Goal: Information Seeking & Learning: Learn about a topic

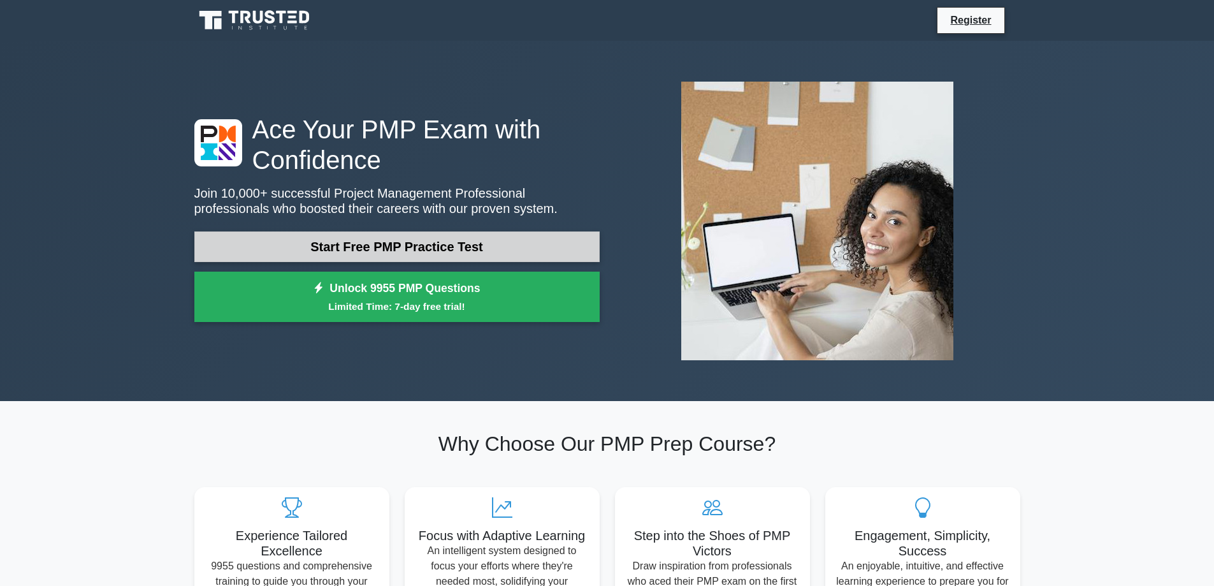
click at [277, 242] on link "Start Free PMP Practice Test" at bounding box center [396, 246] width 405 height 31
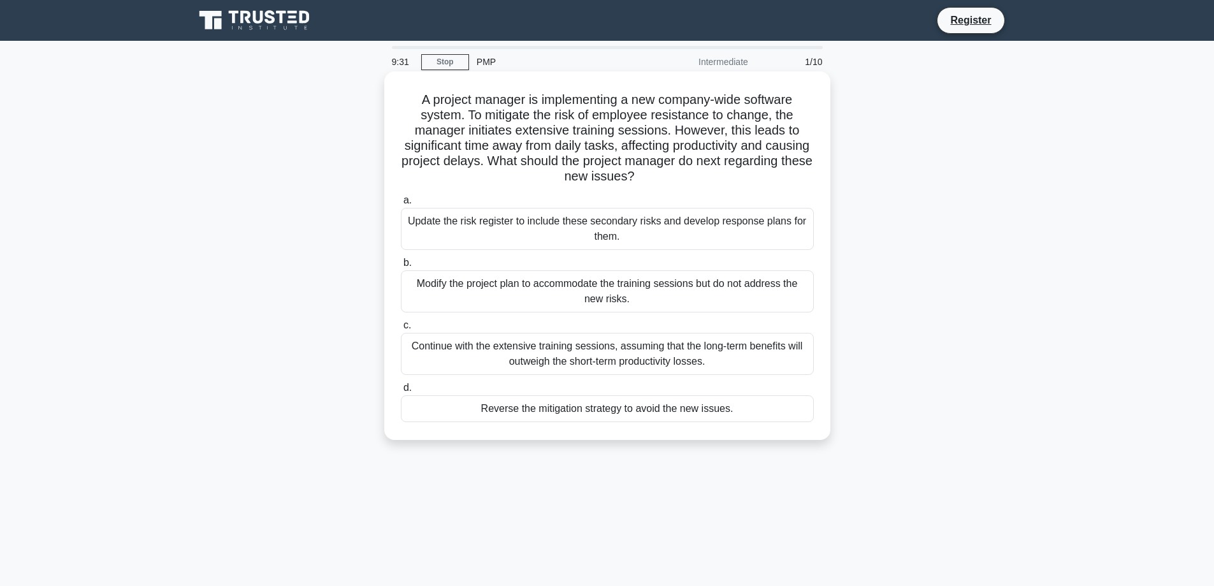
click at [470, 219] on div "Update the risk register to include these secondary risks and develop response …" at bounding box center [607, 229] width 413 height 42
click at [401, 205] on input "a. Update the risk register to include these secondary risks and develop respon…" at bounding box center [401, 200] width 0 height 8
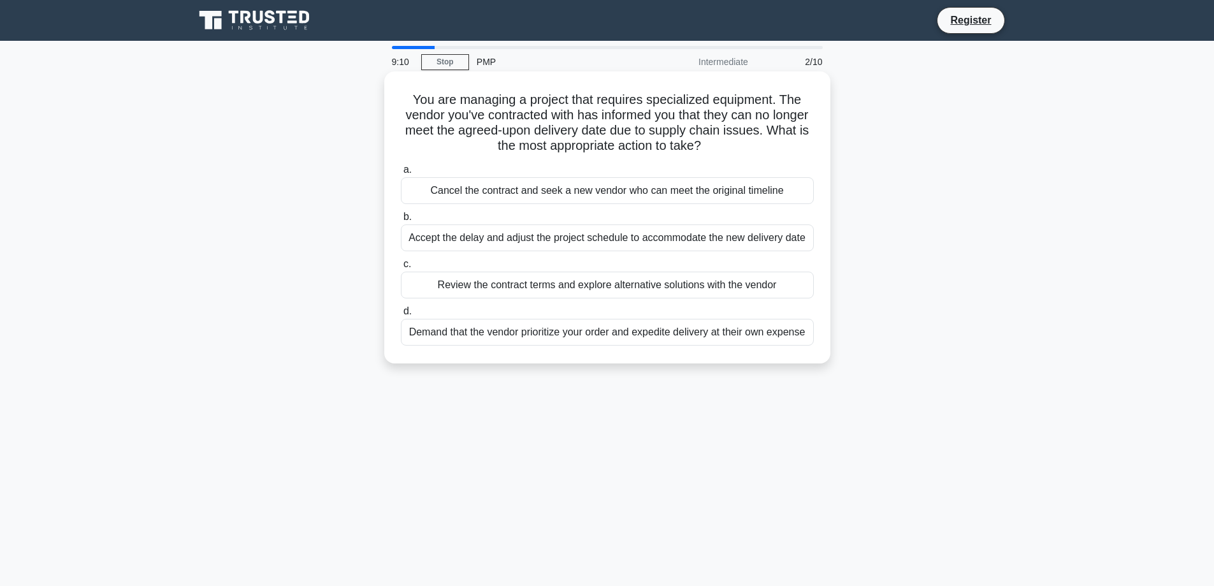
click at [432, 282] on div "Review the contract terms and explore alternative solutions with the vendor" at bounding box center [607, 285] width 413 height 27
click at [401, 268] on input "c. Review the contract terms and explore alternative solutions with the vendor" at bounding box center [401, 264] width 0 height 8
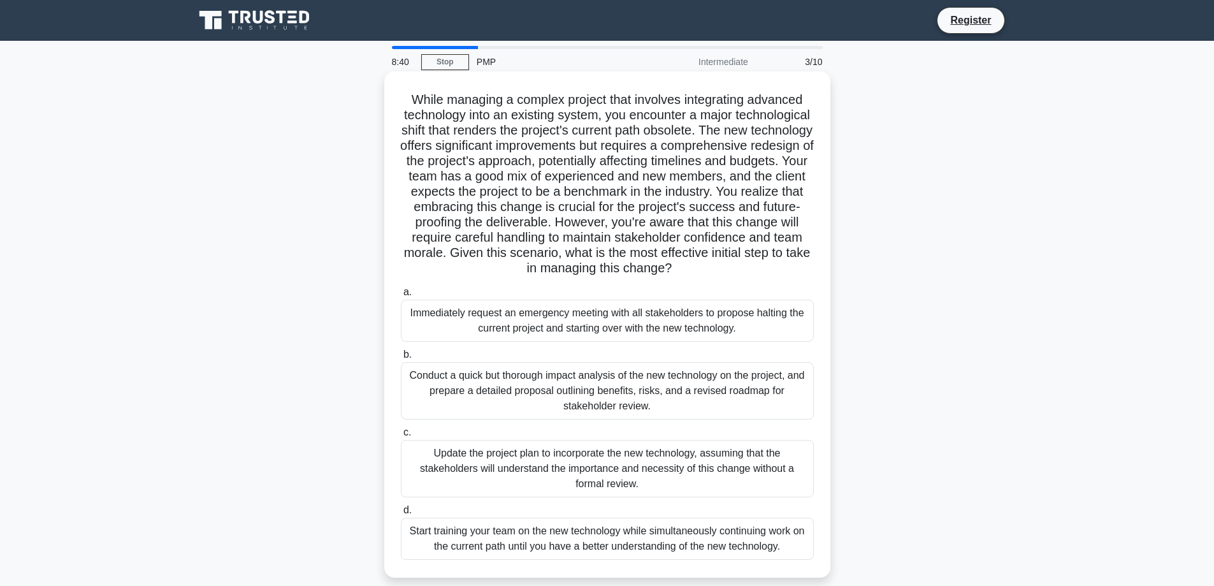
drag, startPoint x: 484, startPoint y: 206, endPoint x: 797, endPoint y: 276, distance: 320.7
click at [797, 276] on h5 "While managing a complex project that involves integrating advanced technology …" at bounding box center [608, 184] width 416 height 185
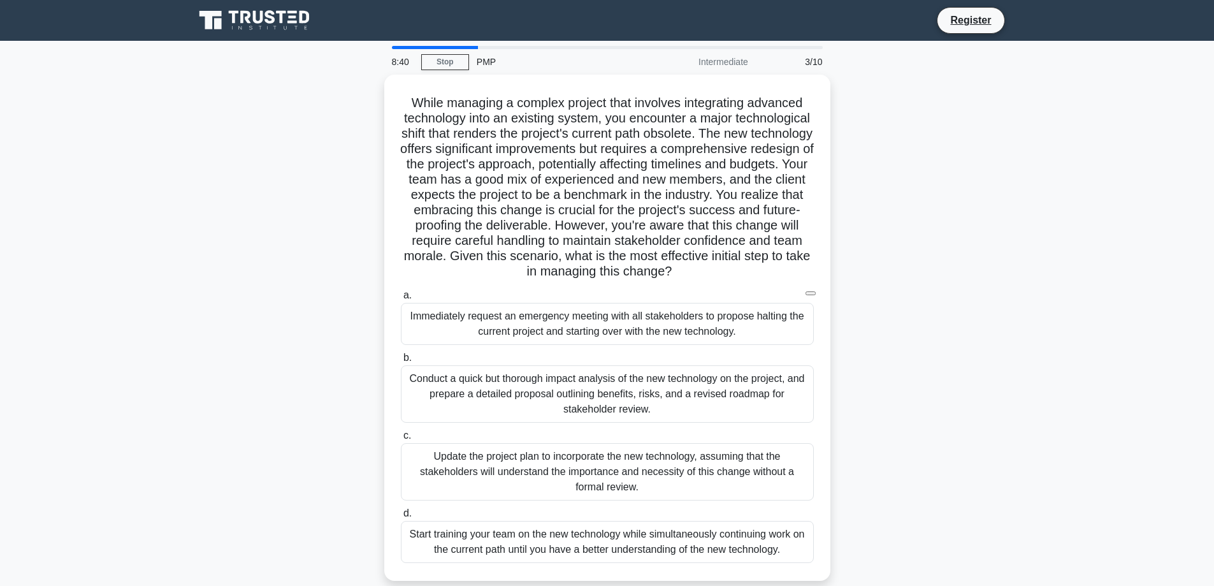
scroll to position [103, 0]
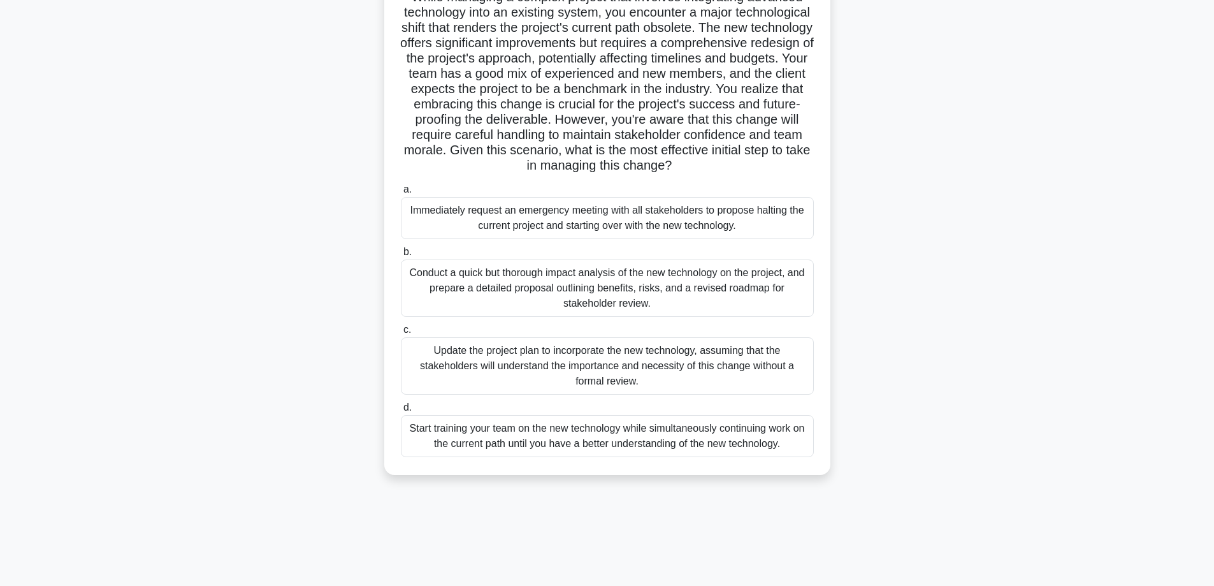
click at [530, 283] on div "Conduct a quick but thorough impact analysis of the new technology on the proje…" at bounding box center [607, 287] width 413 height 57
click at [401, 256] on input "b. Conduct a quick but thorough impact analysis of the new technology on the pr…" at bounding box center [401, 252] width 0 height 8
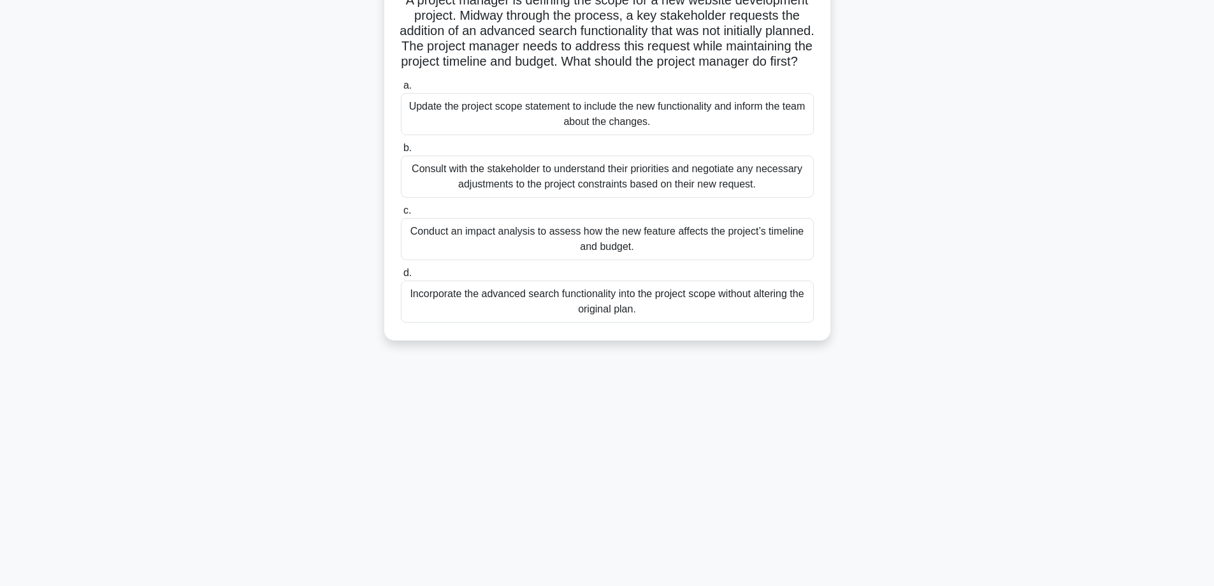
scroll to position [0, 0]
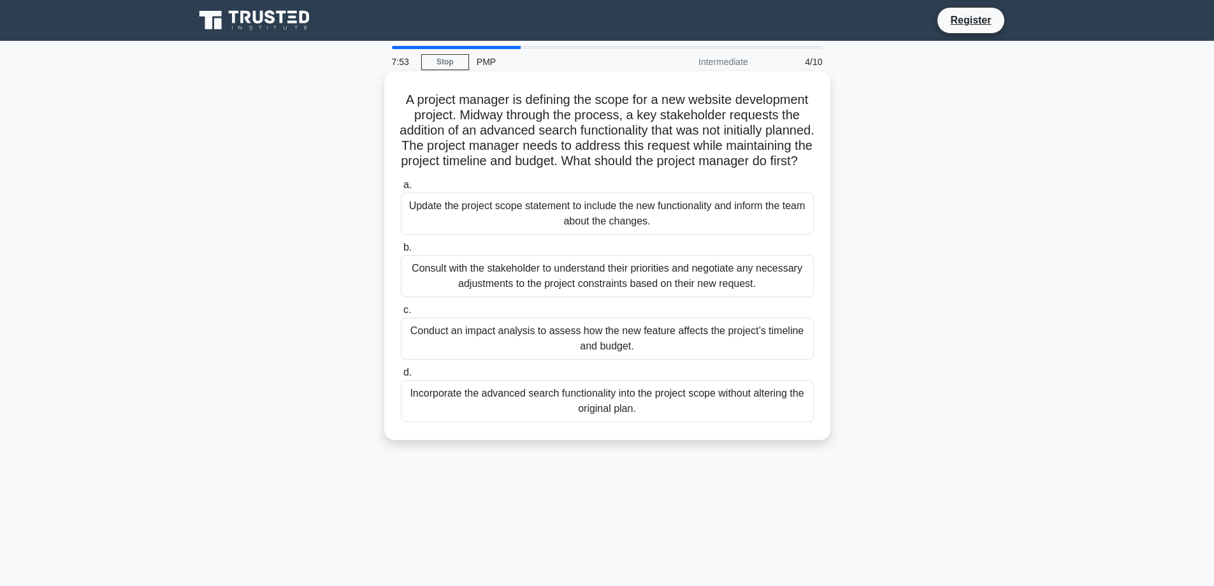
click at [554, 293] on div "Consult with the stakeholder to understand their priorities and negotiate any n…" at bounding box center [607, 276] width 413 height 42
click at [401, 252] on input "b. Consult with the stakeholder to understand their priorities and negotiate an…" at bounding box center [401, 248] width 0 height 8
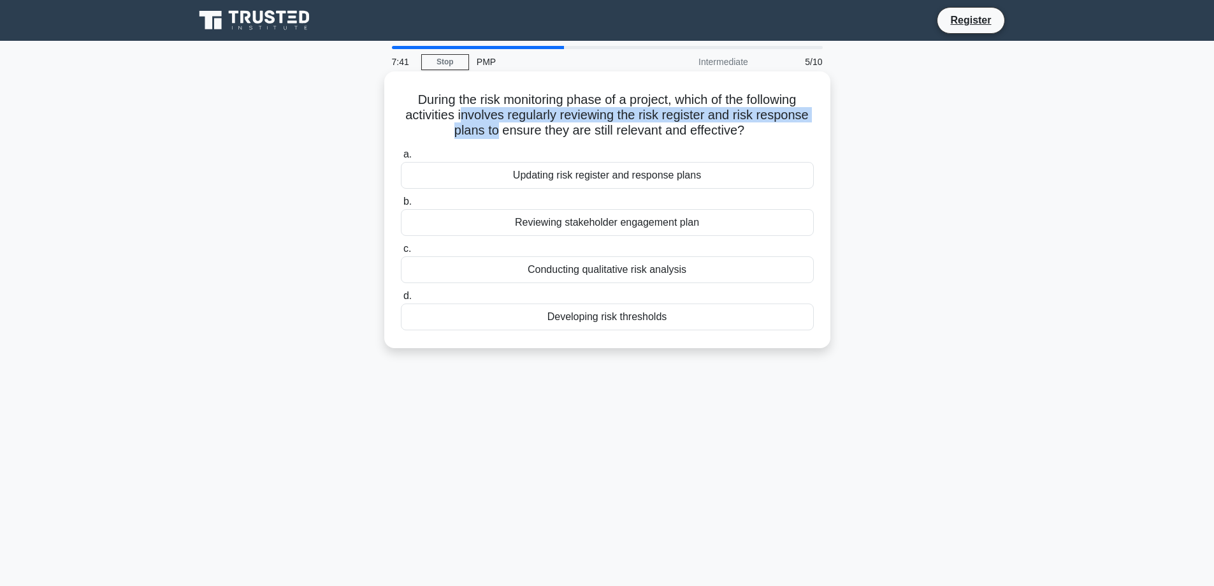
drag, startPoint x: 457, startPoint y: 112, endPoint x: 493, endPoint y: 136, distance: 43.1
click at [493, 136] on h5 "During the risk monitoring phase of a project, which of the following activitie…" at bounding box center [608, 115] width 416 height 47
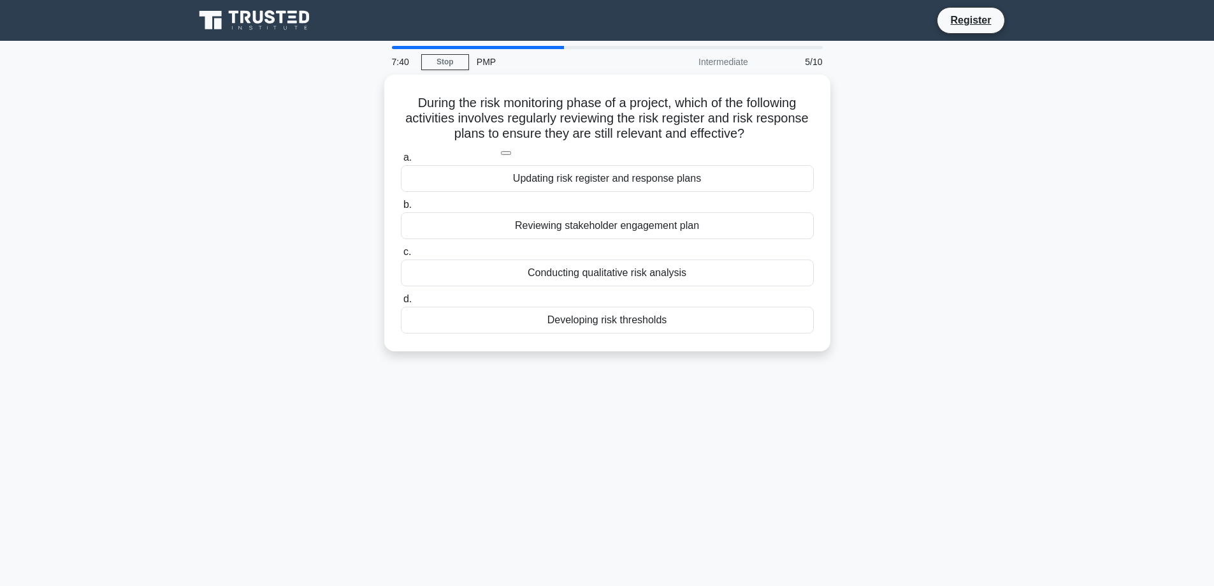
click at [257, 314] on div "During the risk monitoring phase of a project, which of the following activitie…" at bounding box center [607, 221] width 841 height 292
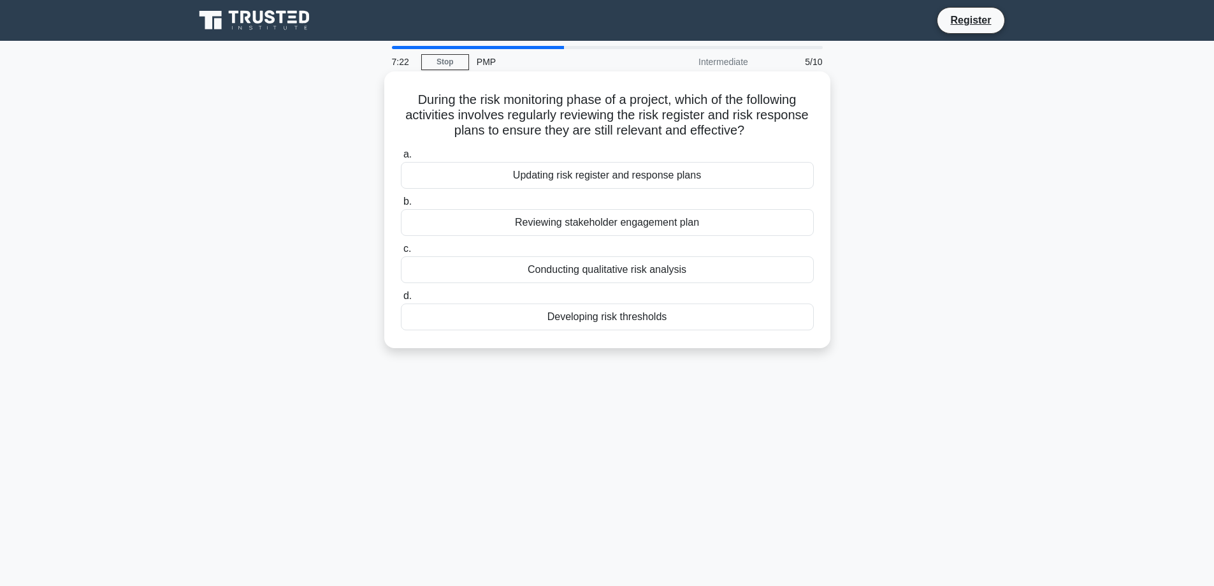
click at [558, 272] on div "Conducting qualitative risk analysis" at bounding box center [607, 269] width 413 height 27
click at [401, 253] on input "c. Conducting qualitative risk analysis" at bounding box center [401, 249] width 0 height 8
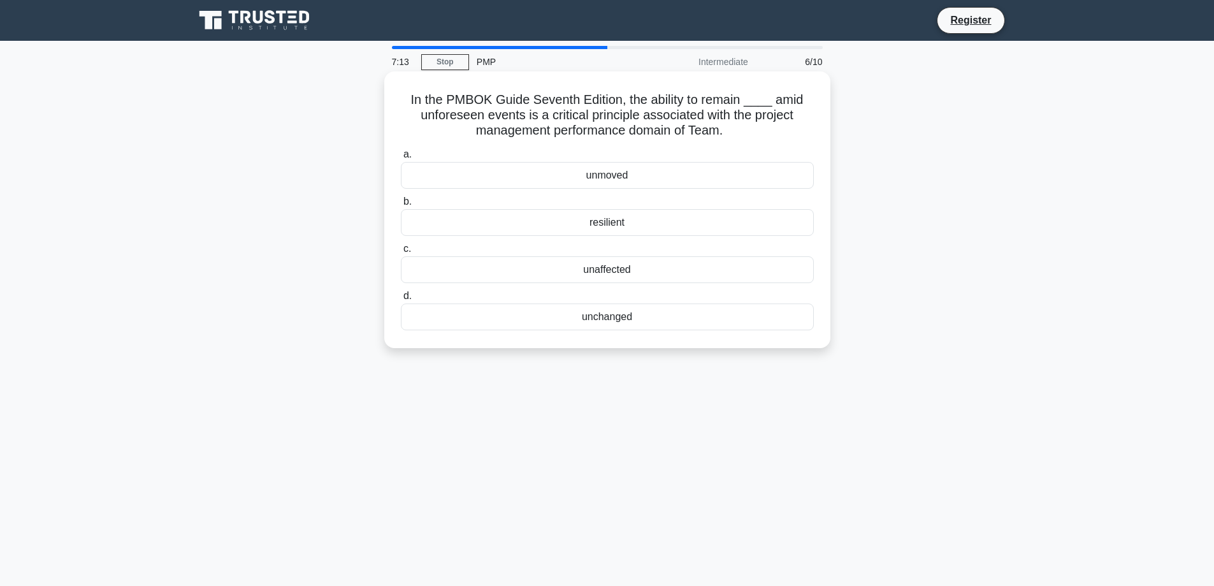
click at [603, 230] on div "resilient" at bounding box center [607, 222] width 413 height 27
click at [401, 206] on input "b. resilient" at bounding box center [401, 202] width 0 height 8
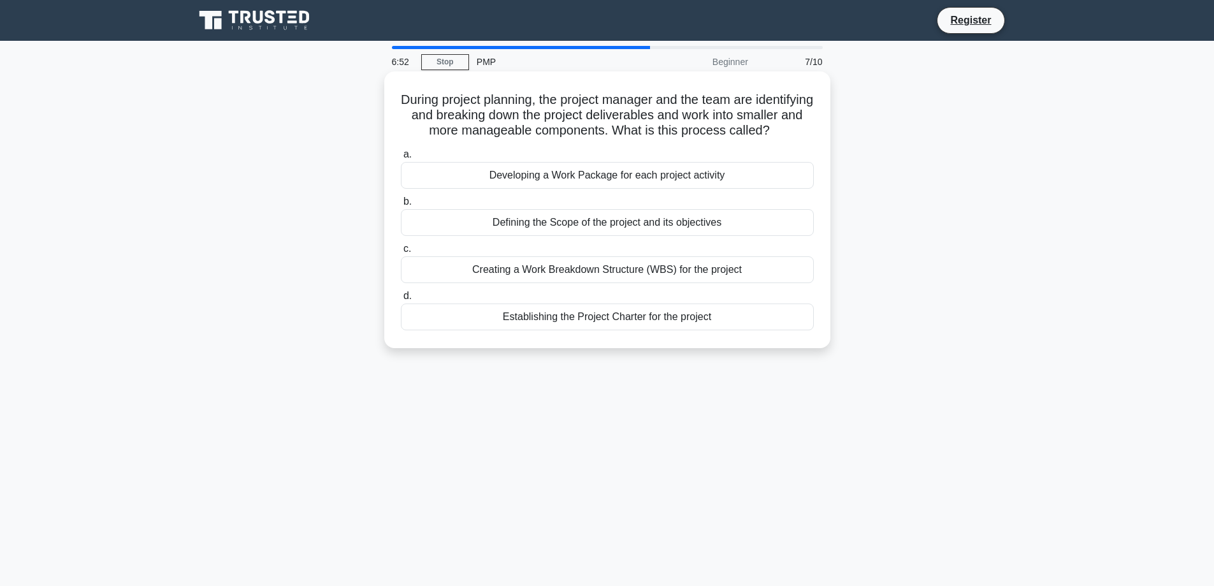
click at [580, 283] on div "Creating a Work Breakdown Structure (WBS) for the project" at bounding box center [607, 269] width 413 height 27
click at [401, 253] on input "c. Creating a Work Breakdown Structure (WBS) for the project" at bounding box center [401, 249] width 0 height 8
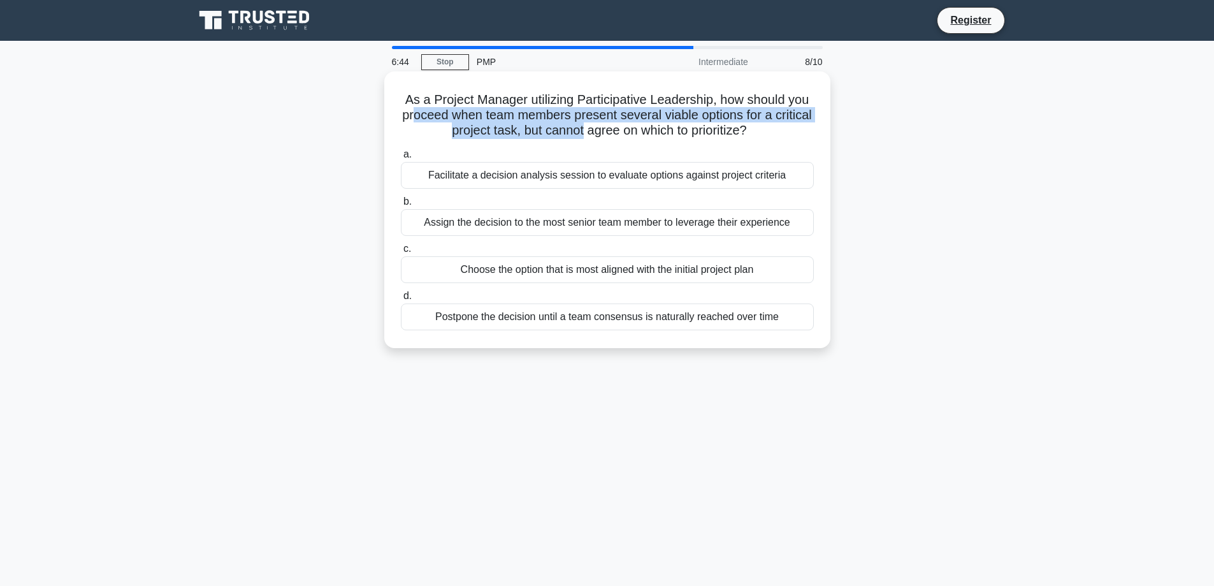
drag, startPoint x: 437, startPoint y: 113, endPoint x: 604, endPoint y: 131, distance: 168.0
click at [604, 131] on h5 "As a Project Manager utilizing Participative Leadership, how should you proceed…" at bounding box center [608, 115] width 416 height 47
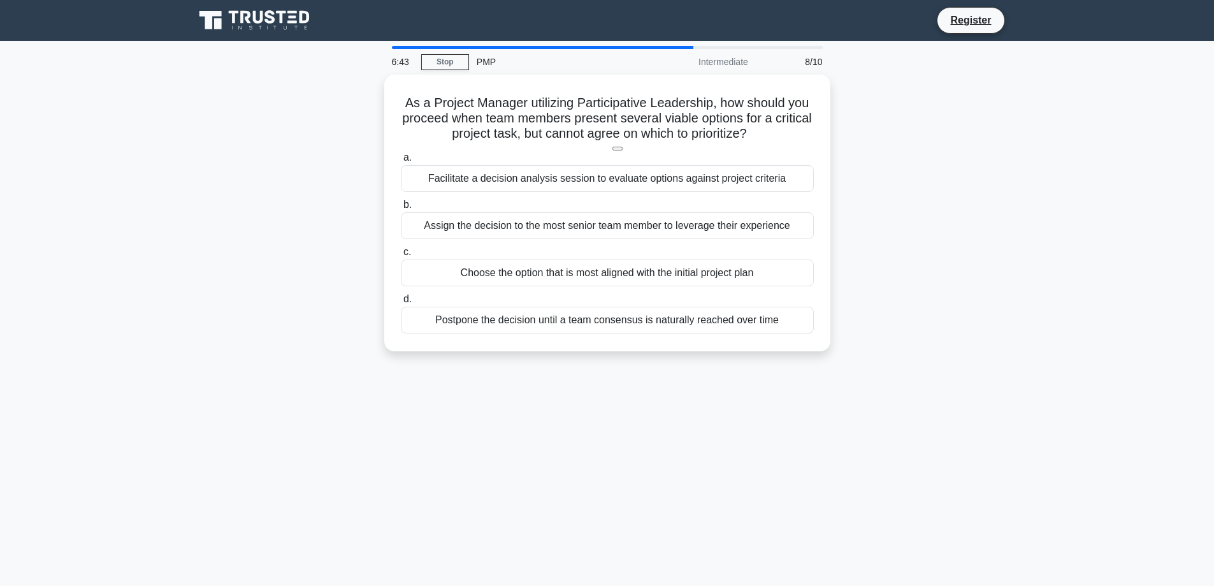
click at [256, 173] on div "As a Project Manager utilizing Participative Leadership, how should you proceed…" at bounding box center [607, 221] width 841 height 292
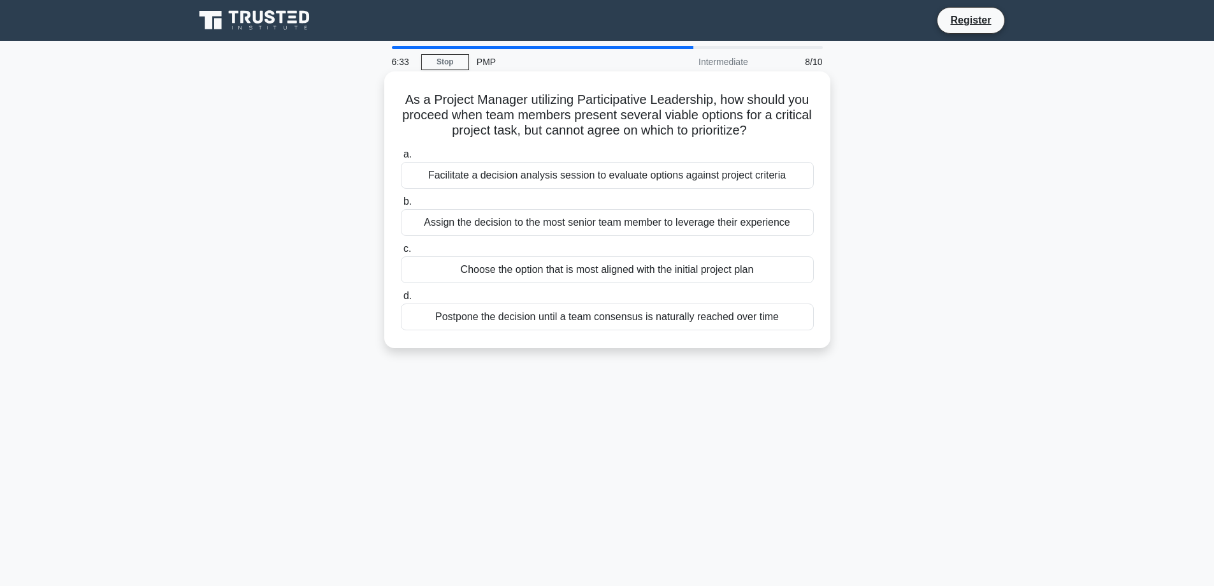
click at [690, 173] on div "Facilitate a decision analysis session to evaluate options against project crit…" at bounding box center [607, 175] width 413 height 27
click at [401, 159] on input "a. Facilitate a decision analysis session to evaluate options against project c…" at bounding box center [401, 154] width 0 height 8
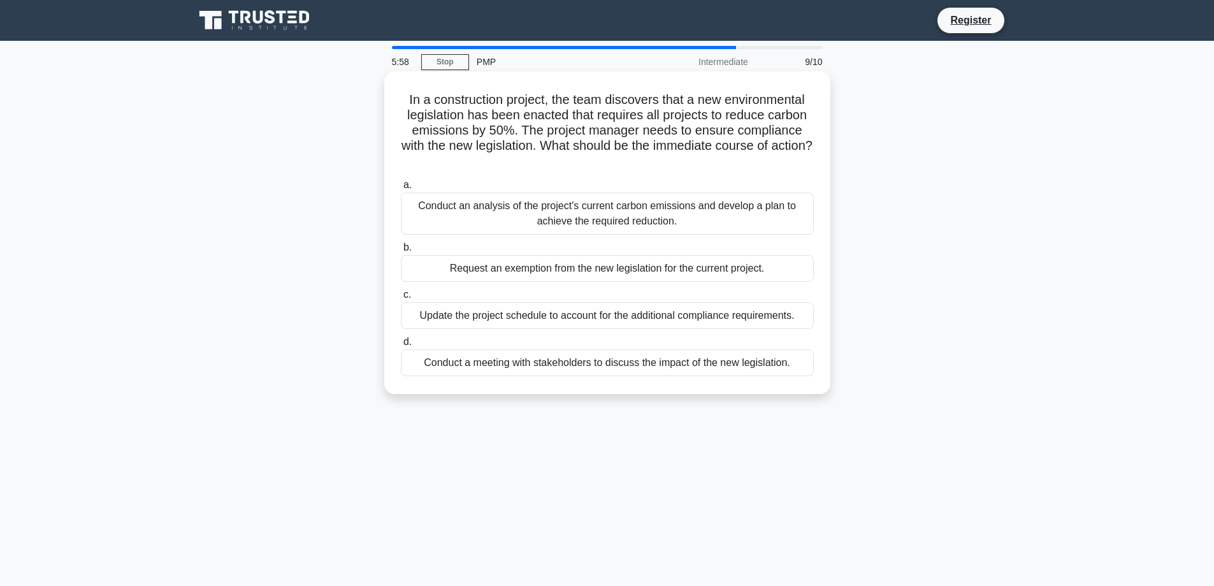
click at [523, 368] on div "Conduct a meeting with stakeholders to discuss the impact of the new legislatio…" at bounding box center [607, 362] width 413 height 27
click at [401, 346] on input "d. Conduct a meeting with stakeholders to discuss the impact of the new legisla…" at bounding box center [401, 342] width 0 height 8
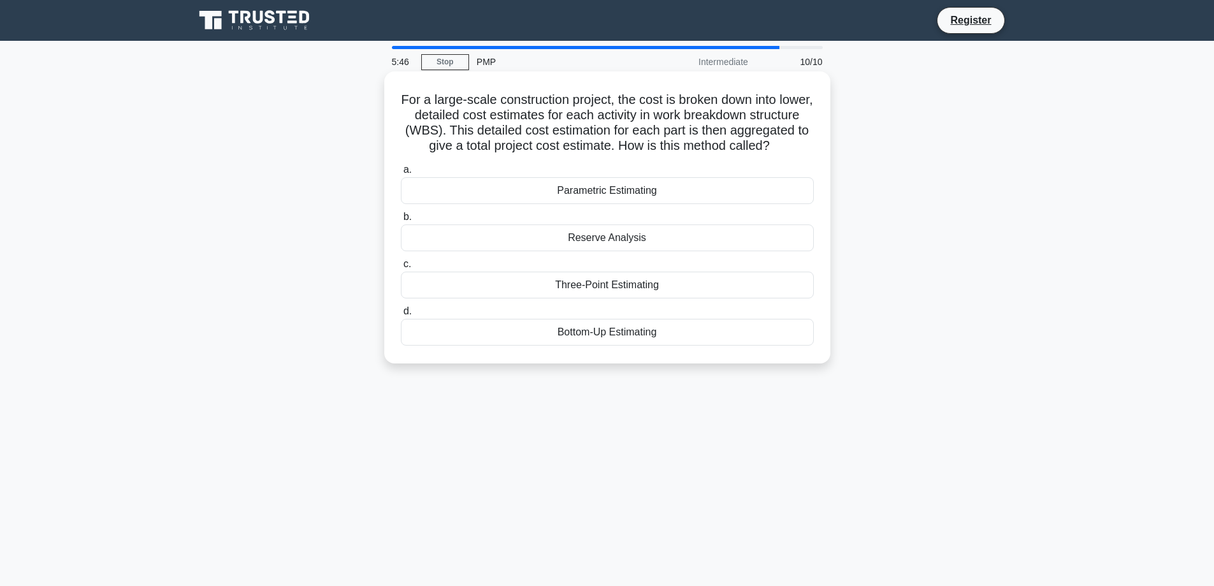
drag, startPoint x: 439, startPoint y: 111, endPoint x: 731, endPoint y: 160, distance: 296.0
click at [731, 154] on h5 "For a large-scale construction project, the cost is broken down into lower, det…" at bounding box center [608, 123] width 416 height 62
click at [528, 129] on h5 "For a large-scale construction project, the cost is broken down into lower, det…" at bounding box center [608, 123] width 416 height 62
click at [505, 129] on h5 "For a large-scale construction project, the cost is broken down into lower, det…" at bounding box center [608, 123] width 416 height 62
drag, startPoint x: 521, startPoint y: 129, endPoint x: 702, endPoint y: 164, distance: 183.8
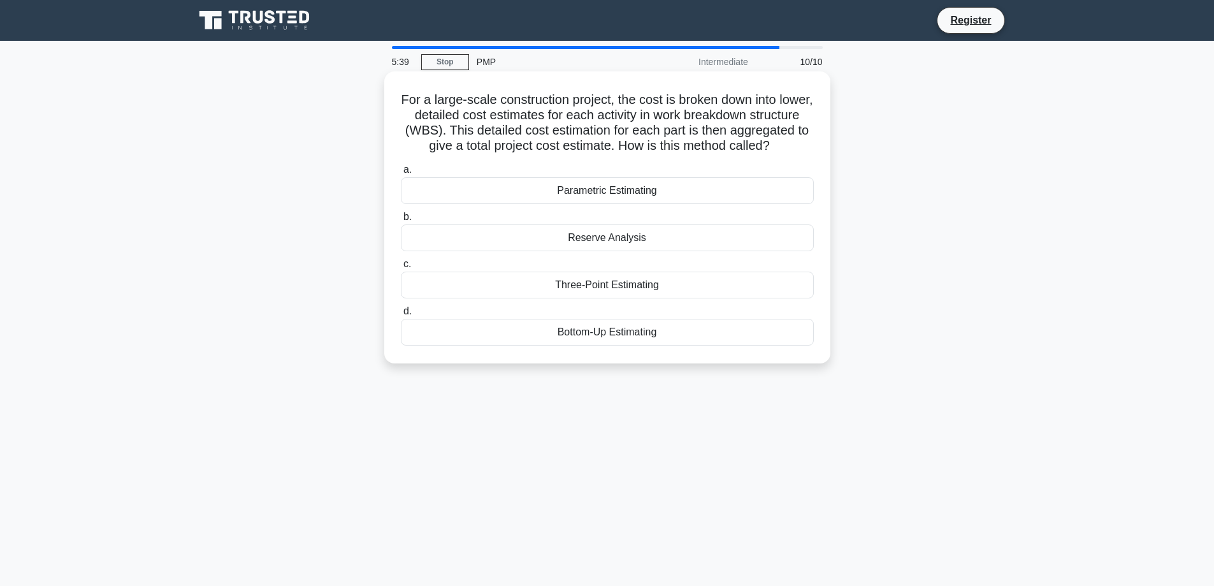
click at [702, 154] on h5 "For a large-scale construction project, the cost is broken down into lower, det…" at bounding box center [608, 123] width 416 height 62
click at [613, 147] on h5 "For a large-scale construction project, the cost is broken down into lower, det…" at bounding box center [608, 123] width 416 height 62
click at [648, 202] on div "Parametric Estimating" at bounding box center [607, 190] width 413 height 27
click at [401, 174] on input "a. Parametric Estimating" at bounding box center [401, 170] width 0 height 8
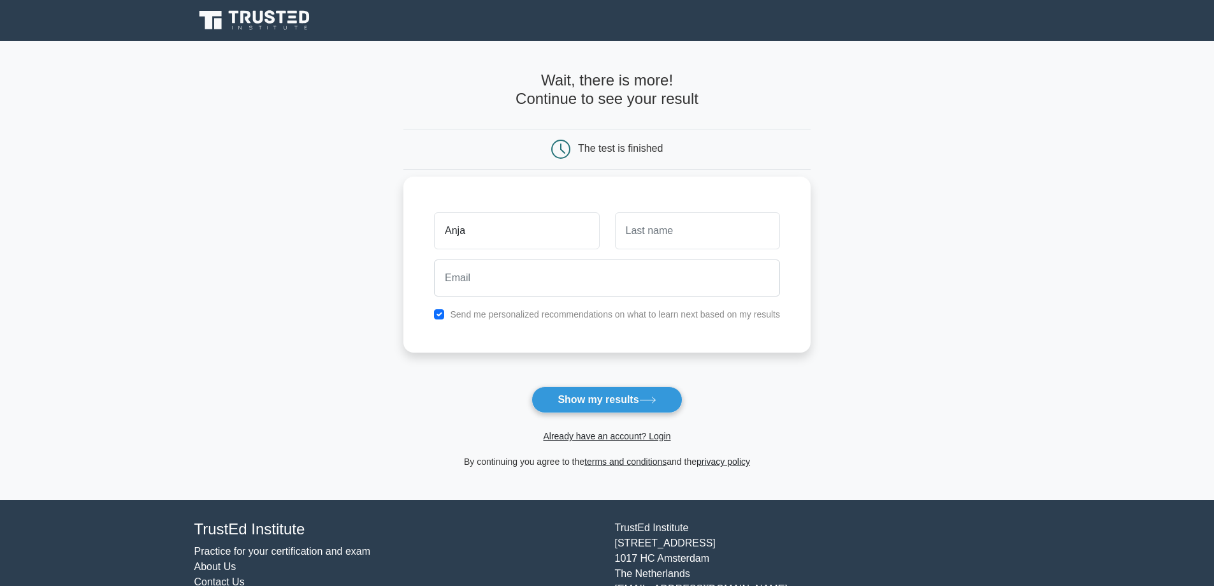
type input "Anja"
type input "Stelzer"
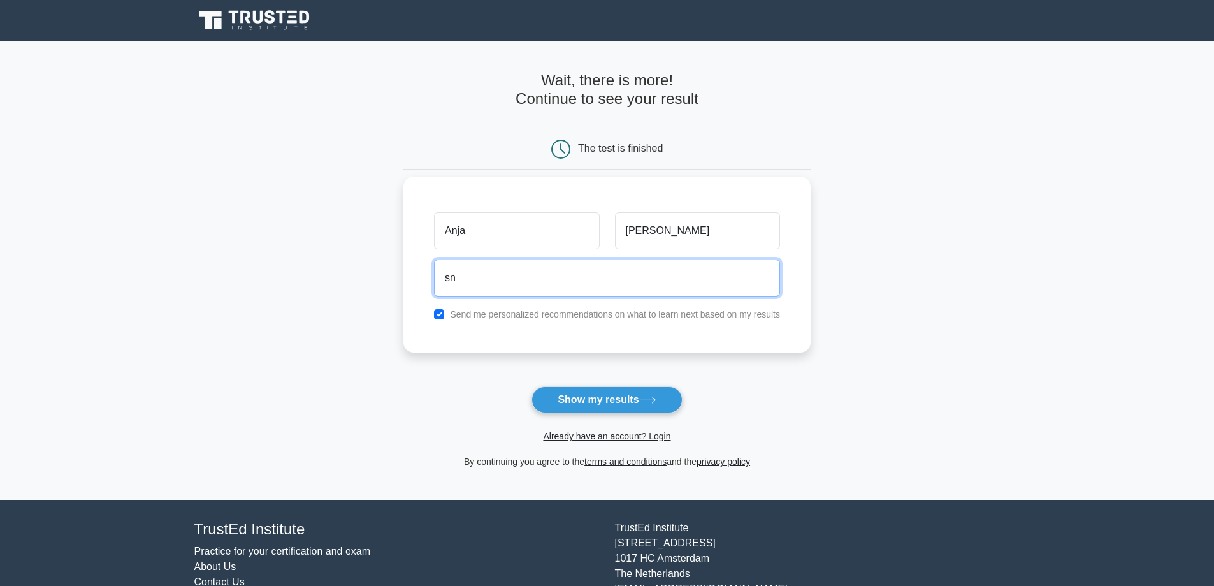
type input "s"
type input "anjastelzer94@gmail.com"
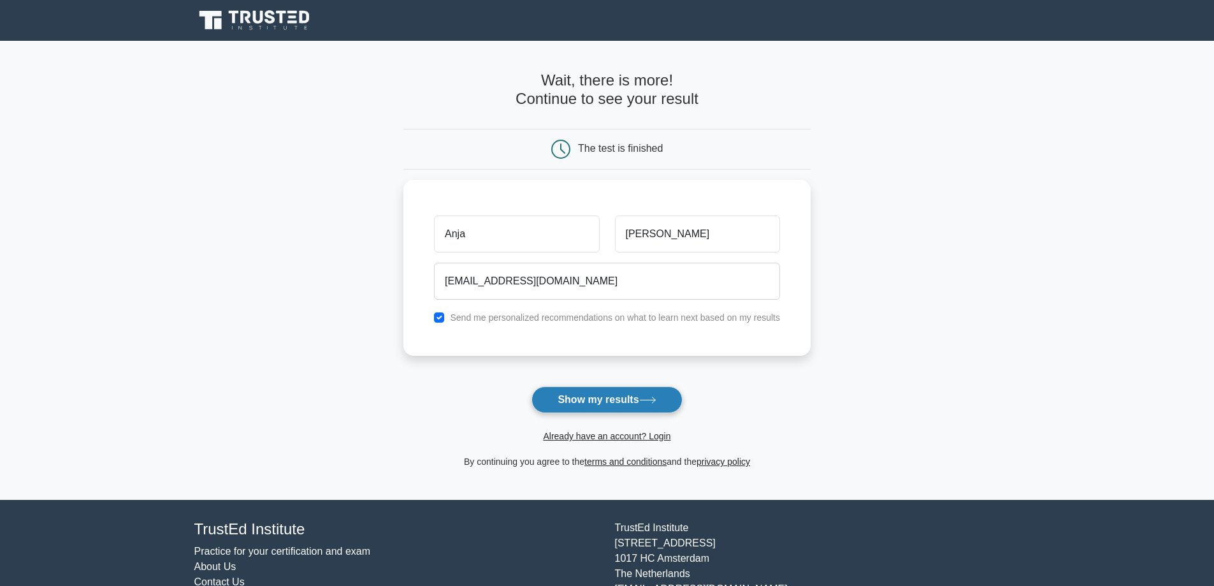
click at [636, 398] on button "Show my results" at bounding box center [607, 399] width 150 height 27
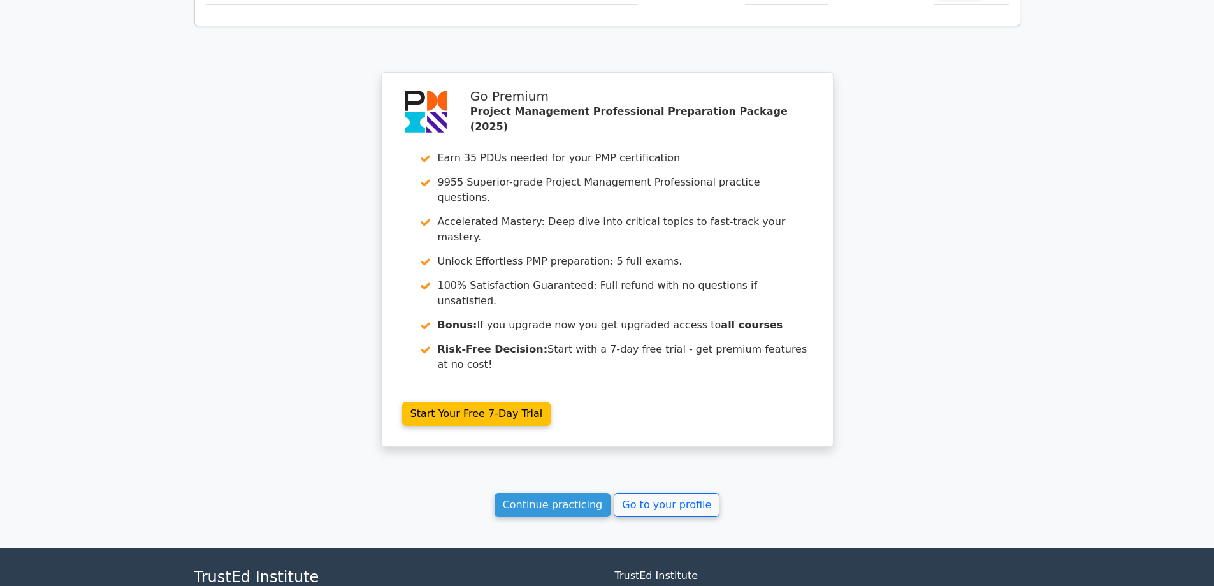
scroll to position [1383, 0]
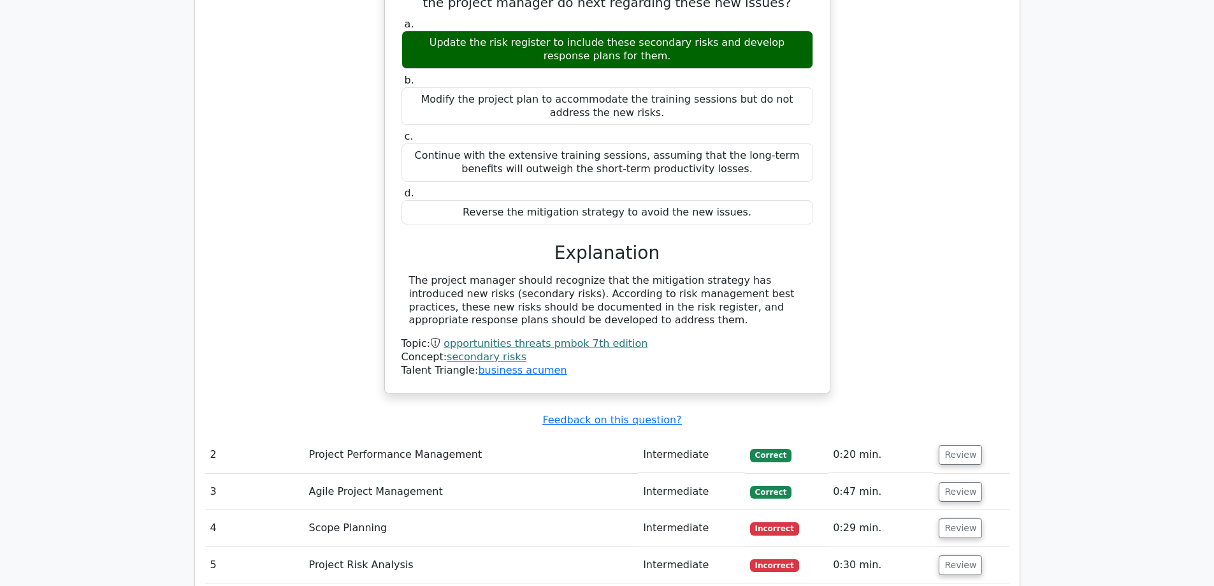
click at [411, 510] on td "Scope Planning" at bounding box center [471, 528] width 335 height 36
click at [368, 510] on td "Scope Planning" at bounding box center [471, 528] width 335 height 36
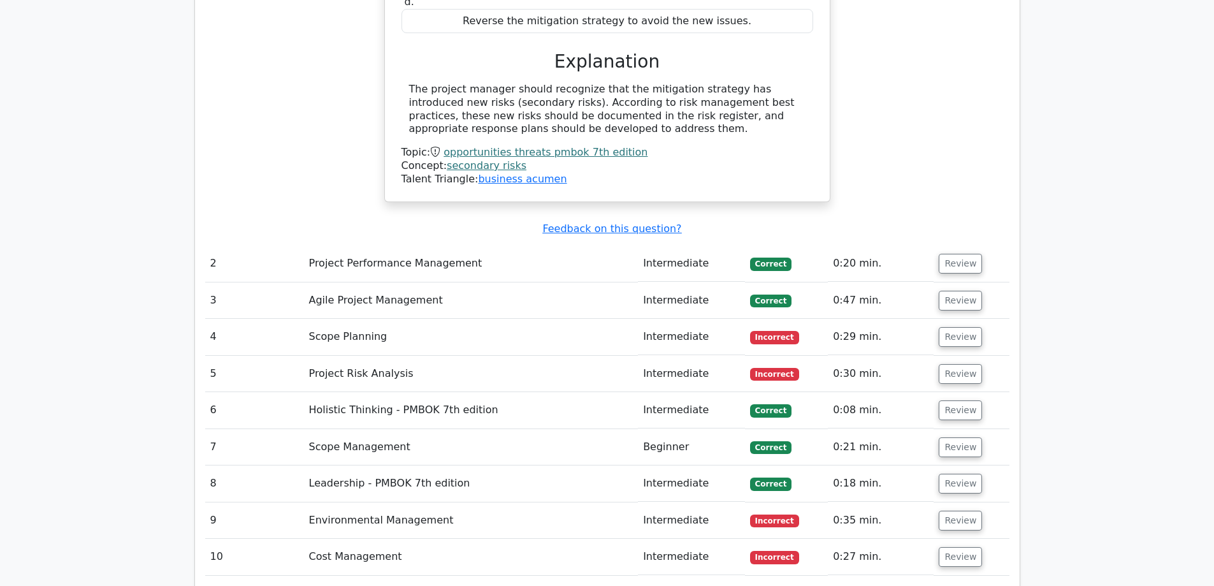
scroll to position [1765, 0]
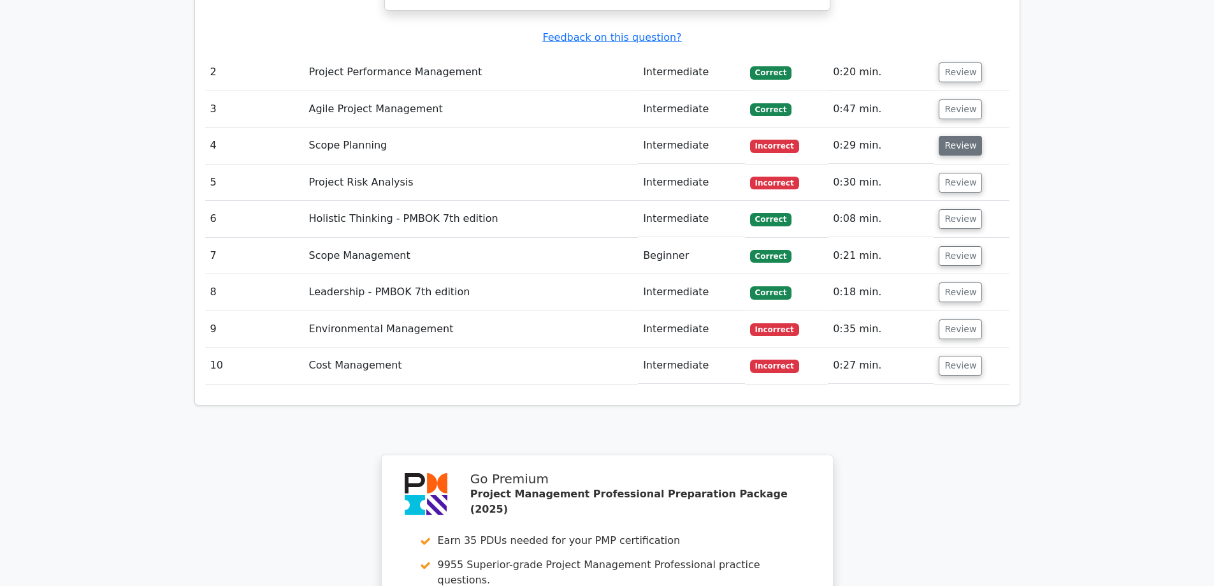
click at [961, 136] on button "Review" at bounding box center [960, 146] width 43 height 20
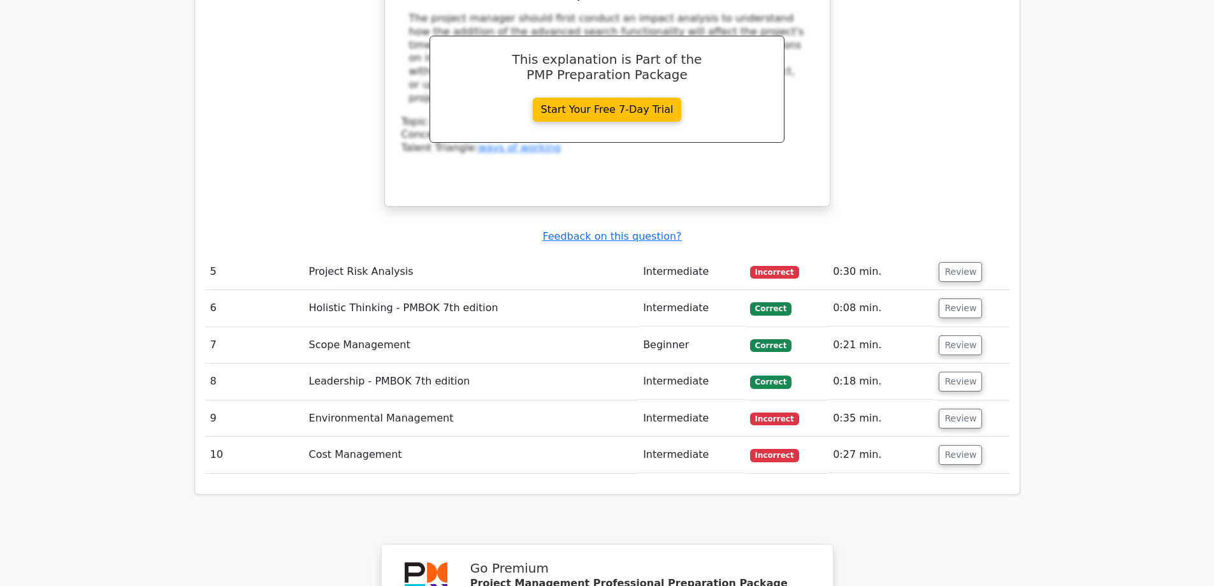
scroll to position [2339, 0]
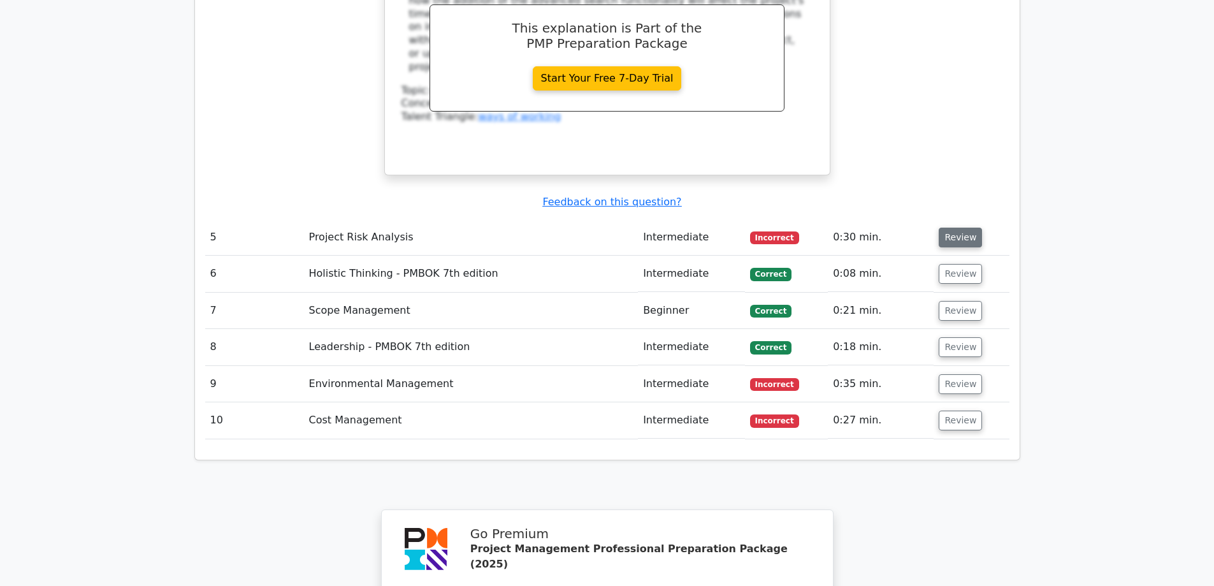
click at [963, 228] on button "Review" at bounding box center [960, 238] width 43 height 20
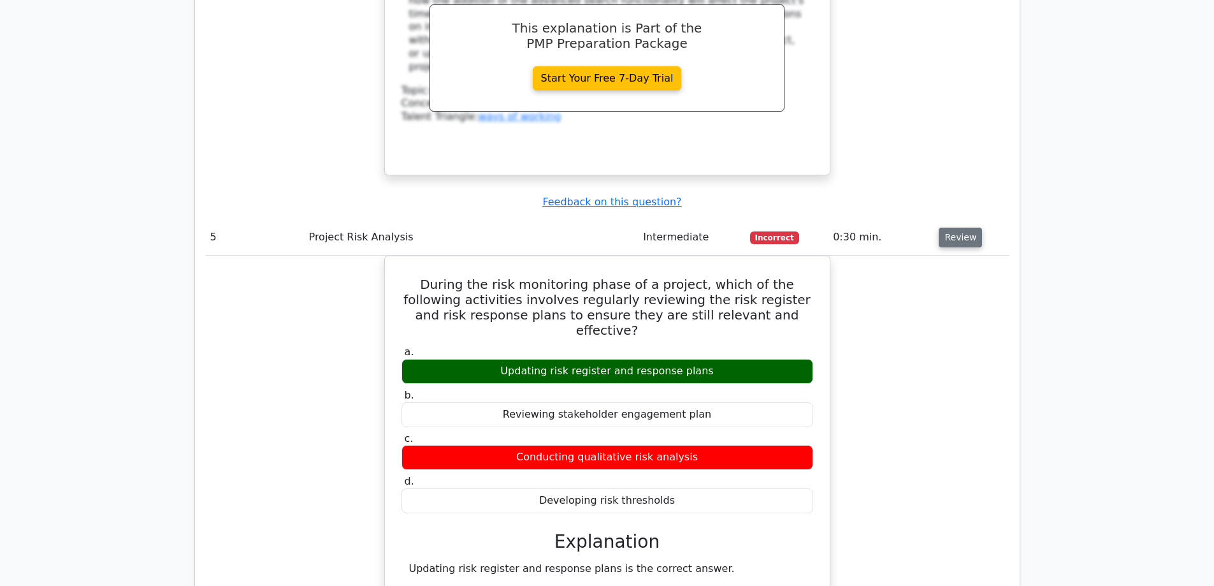
click at [963, 228] on button "Review" at bounding box center [960, 238] width 43 height 20
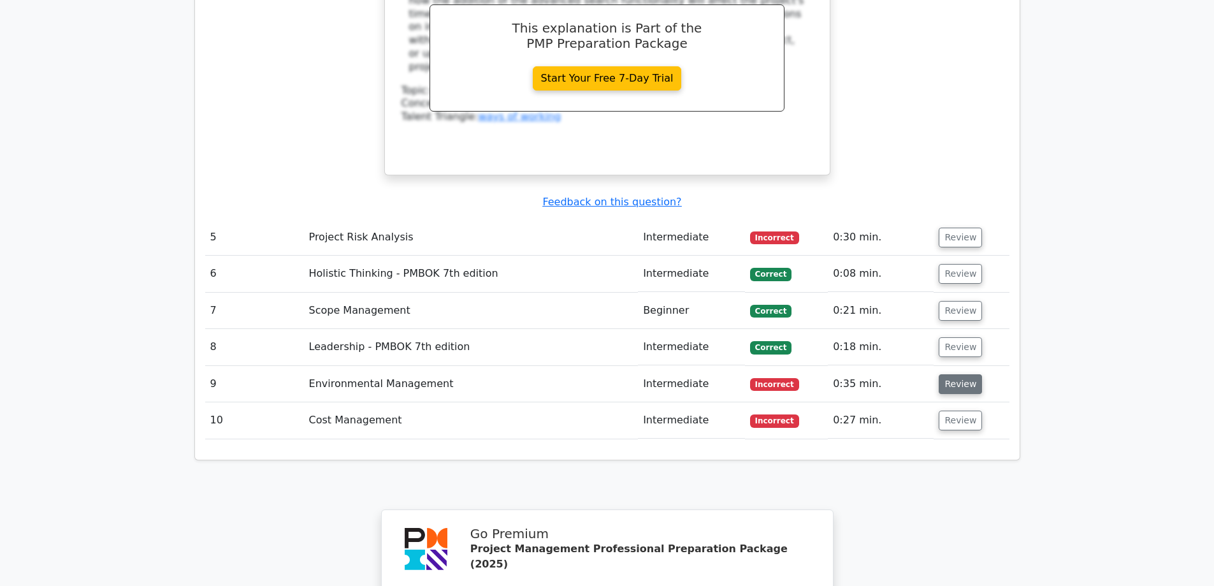
click at [956, 374] on button "Review" at bounding box center [960, 384] width 43 height 20
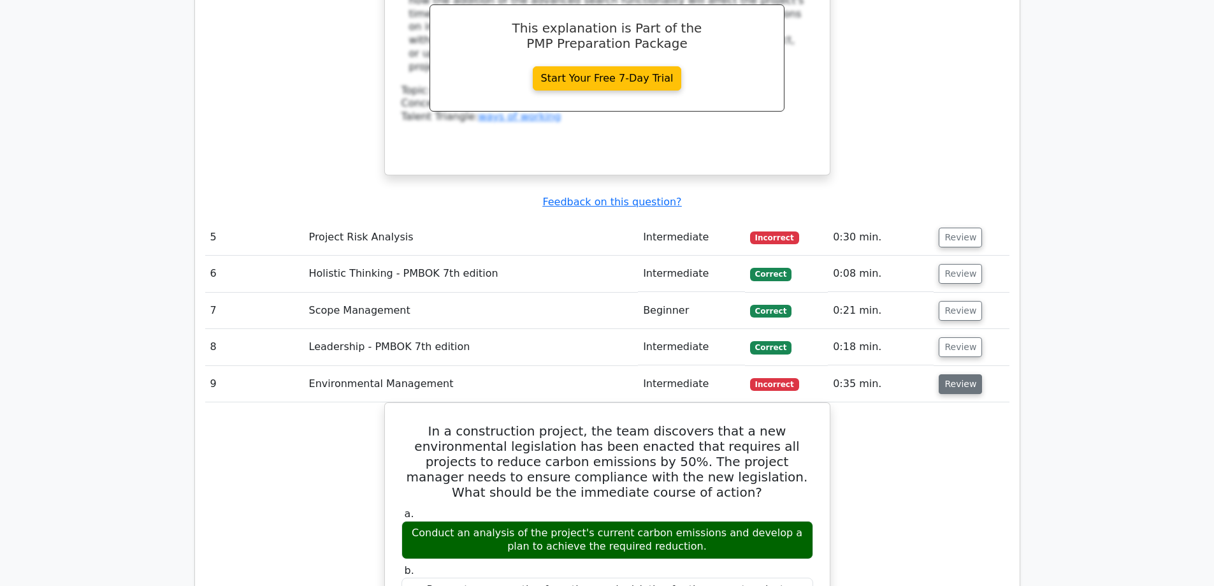
click at [957, 374] on button "Review" at bounding box center [960, 384] width 43 height 20
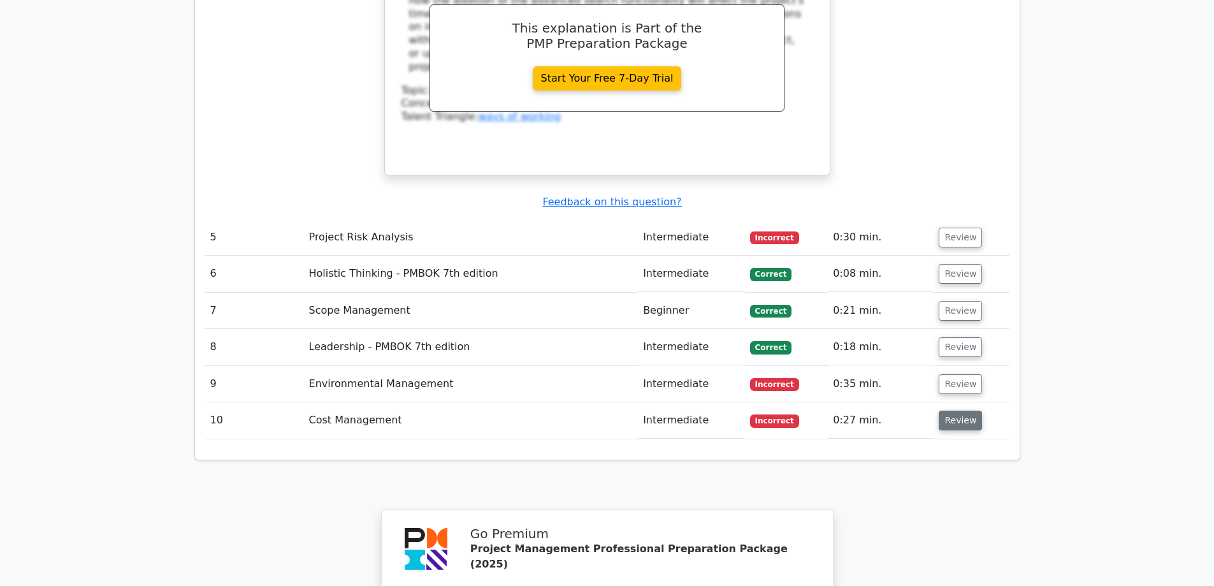
click at [956, 411] on button "Review" at bounding box center [960, 421] width 43 height 20
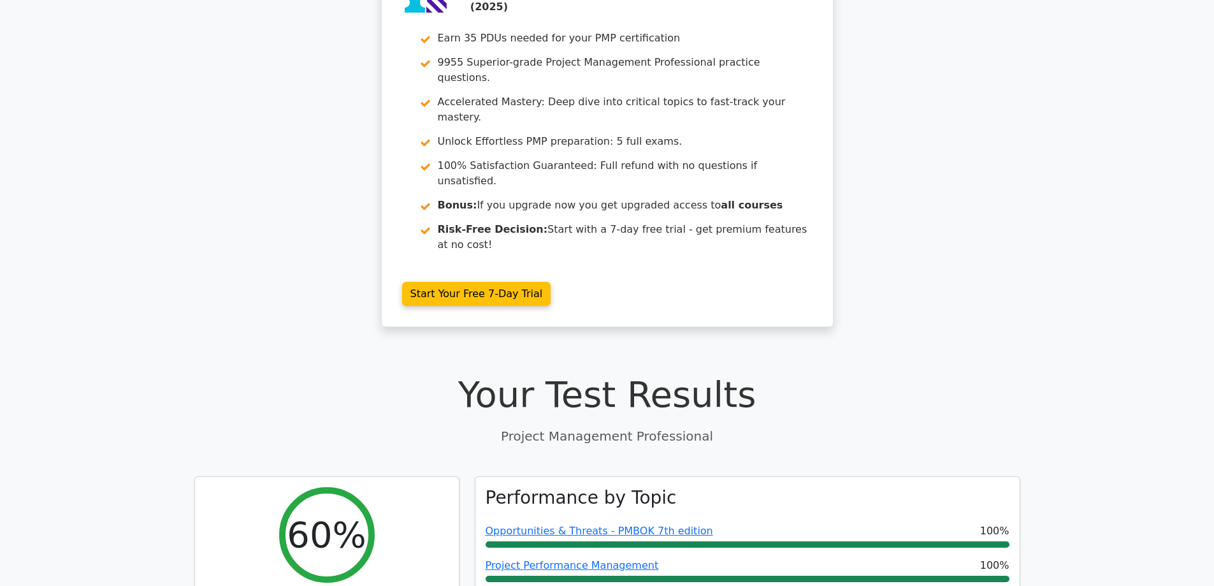
scroll to position [0, 0]
